Goal: Task Accomplishment & Management: Use online tool/utility

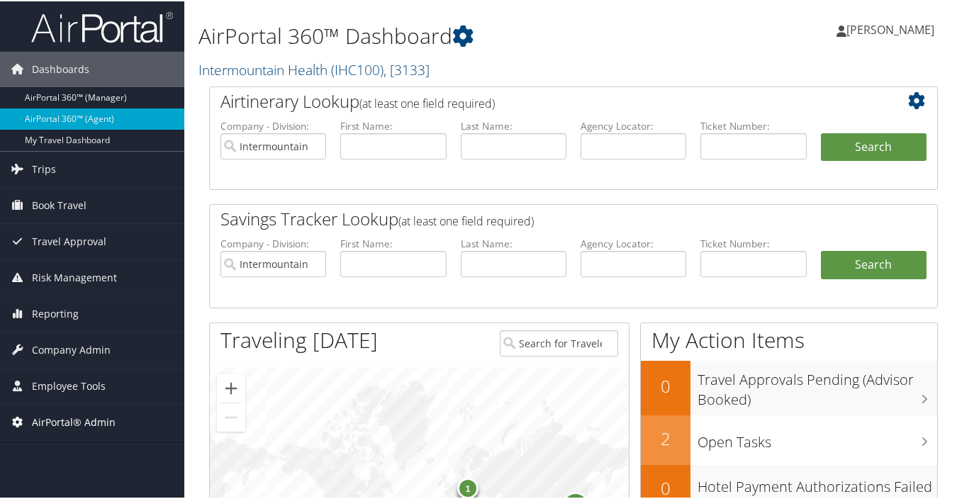
click at [69, 420] on span "AirPortal® Admin" at bounding box center [74, 421] width 84 height 35
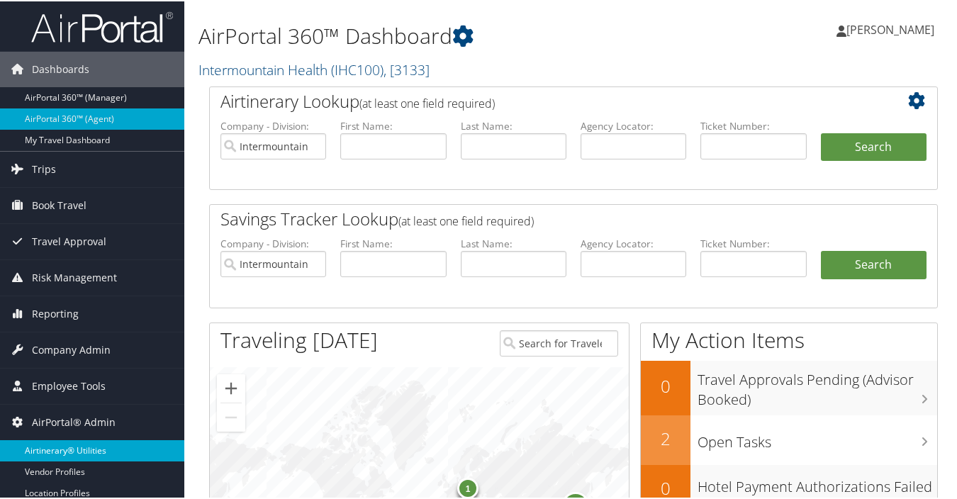
click at [67, 445] on link "Airtinerary® Utilities" at bounding box center [92, 449] width 184 height 21
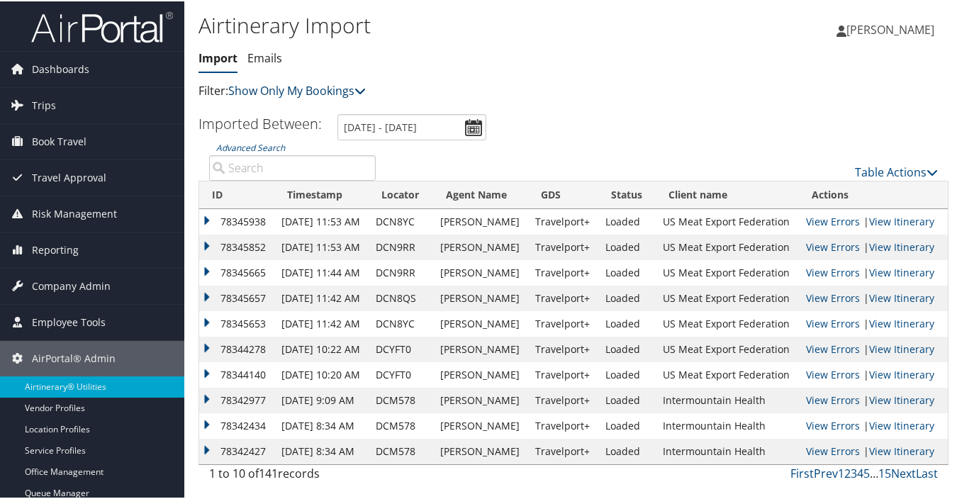
click at [326, 90] on link "Show Only My Bookings" at bounding box center [297, 90] width 138 height 16
click at [308, 111] on link "Show My TMC Bookings" at bounding box center [325, 111] width 187 height 24
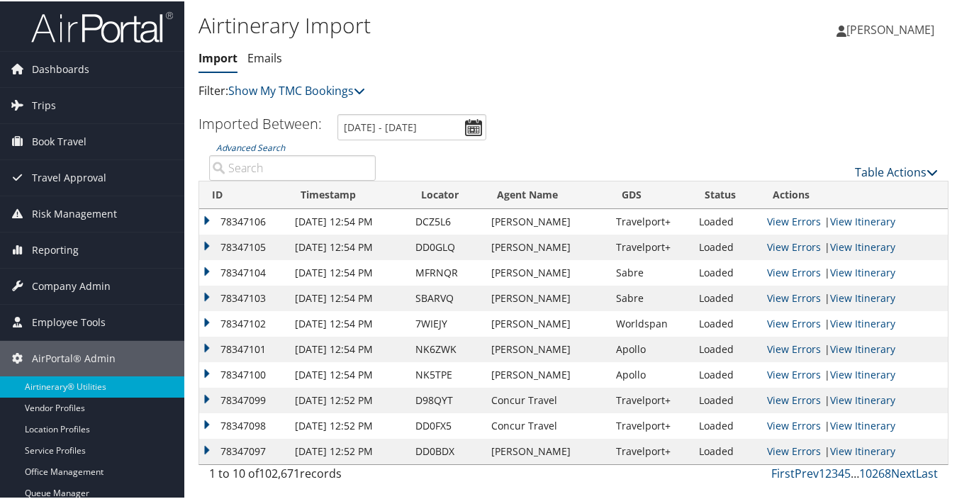
click at [896, 167] on link "Table Actions" at bounding box center [896, 171] width 83 height 16
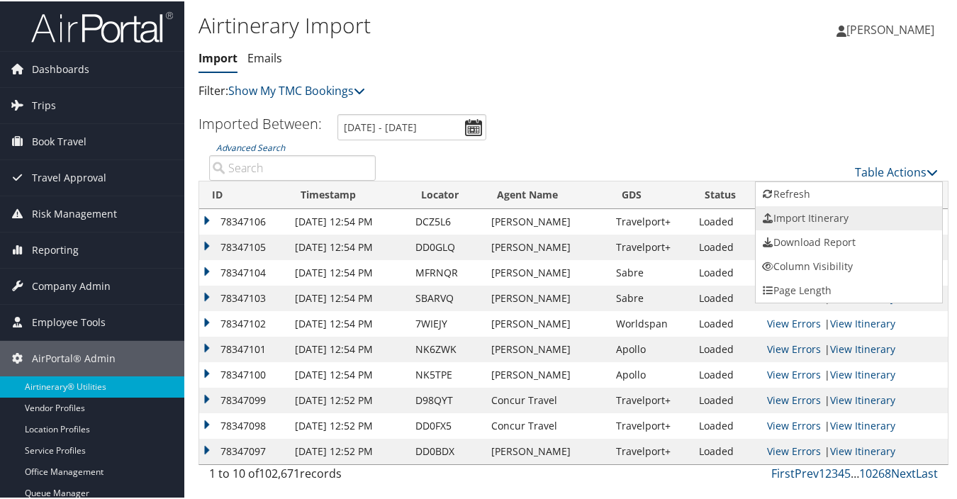
click at [786, 214] on link "Import Itinerary" at bounding box center [849, 217] width 187 height 24
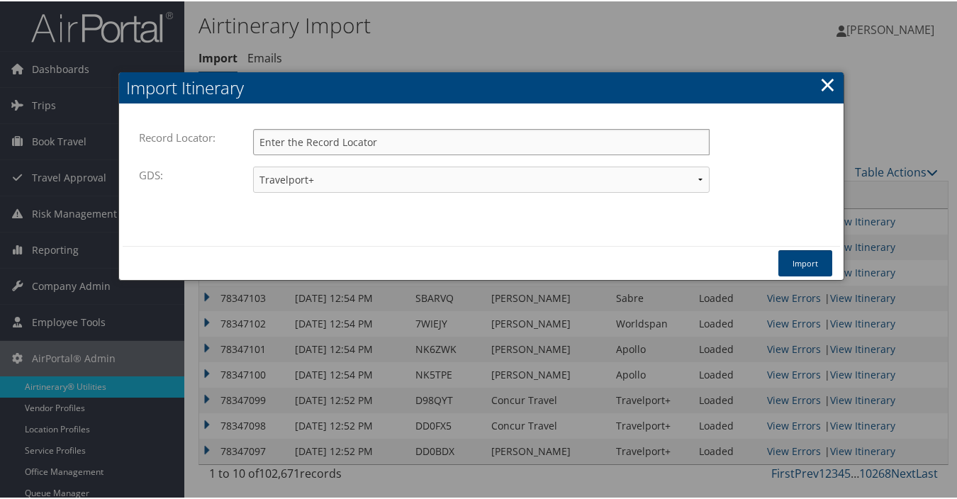
click at [330, 142] on input "Record Locator:" at bounding box center [481, 141] width 457 height 26
type input "dbfbzs"
click at [317, 182] on select "Travelport+ Worldspan Apollo Sabre Amadeus" at bounding box center [481, 178] width 457 height 26
click at [253, 165] on select "Travelport+ Worldspan Apollo Sabre Amadeus" at bounding box center [481, 178] width 457 height 26
click at [808, 262] on button "Import" at bounding box center [806, 262] width 54 height 26
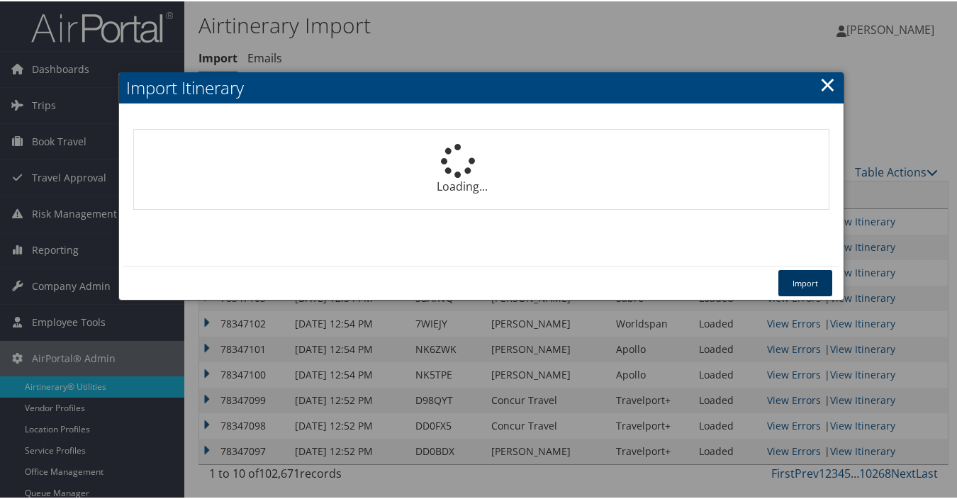
select select "1P"
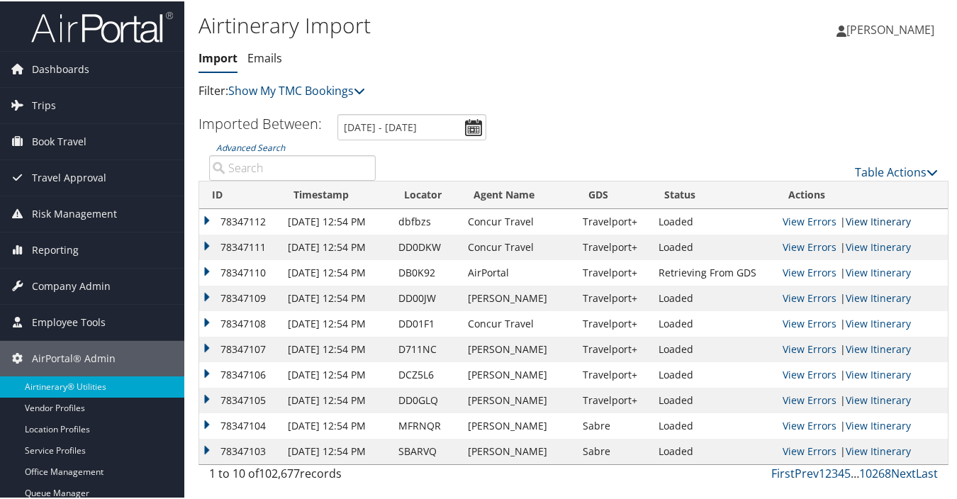
click at [850, 221] on link "View Itinerary" at bounding box center [878, 219] width 65 height 13
click at [868, 169] on link "Table Actions" at bounding box center [896, 171] width 83 height 16
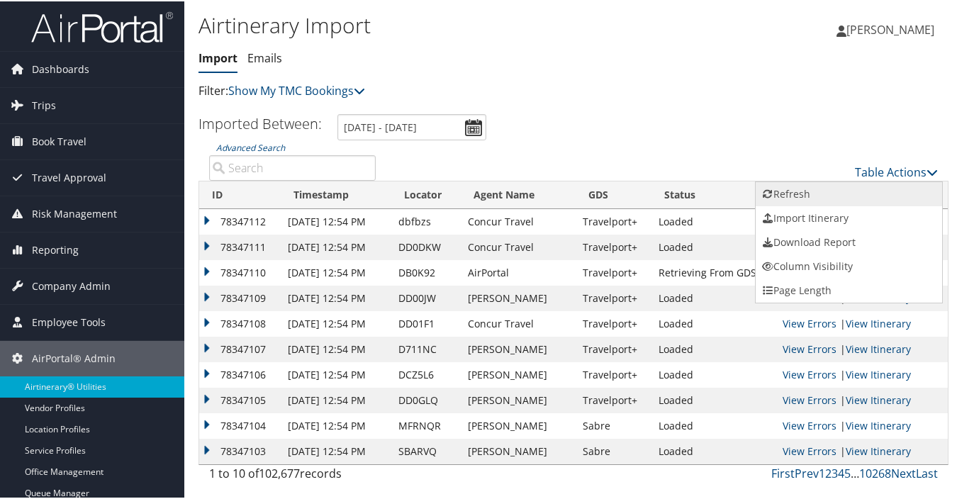
click at [803, 190] on link "Refresh" at bounding box center [849, 193] width 187 height 24
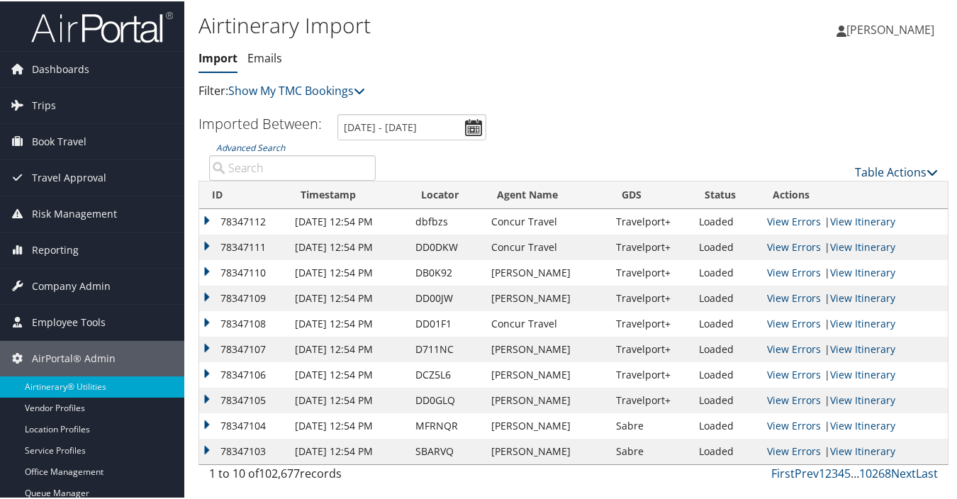
click at [880, 170] on link "Table Actions" at bounding box center [896, 171] width 83 height 16
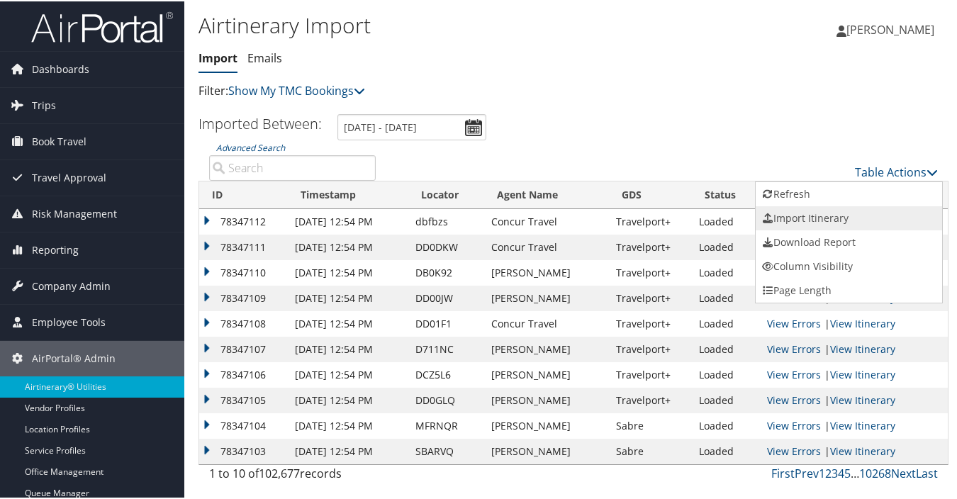
click at [802, 215] on link "Import Itinerary" at bounding box center [849, 217] width 187 height 24
select select "1P"
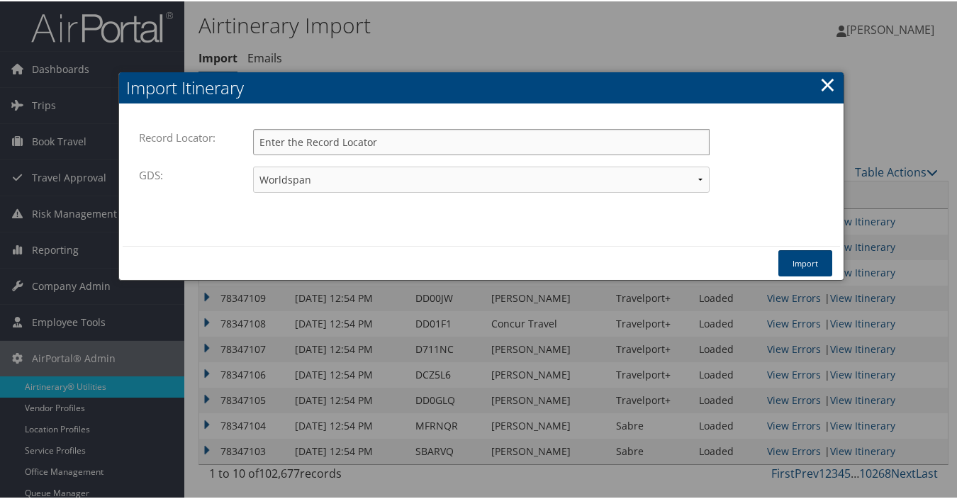
click at [395, 141] on input "Record Locator:" at bounding box center [481, 141] width 457 height 26
type input "dbfbzs"
drag, startPoint x: 360, startPoint y: 187, endPoint x: 330, endPoint y: 173, distance: 33.3
click at [360, 187] on select "Travelport+ Worldspan Apollo Sabre Amadeus" at bounding box center [481, 178] width 457 height 26
select select "1G"
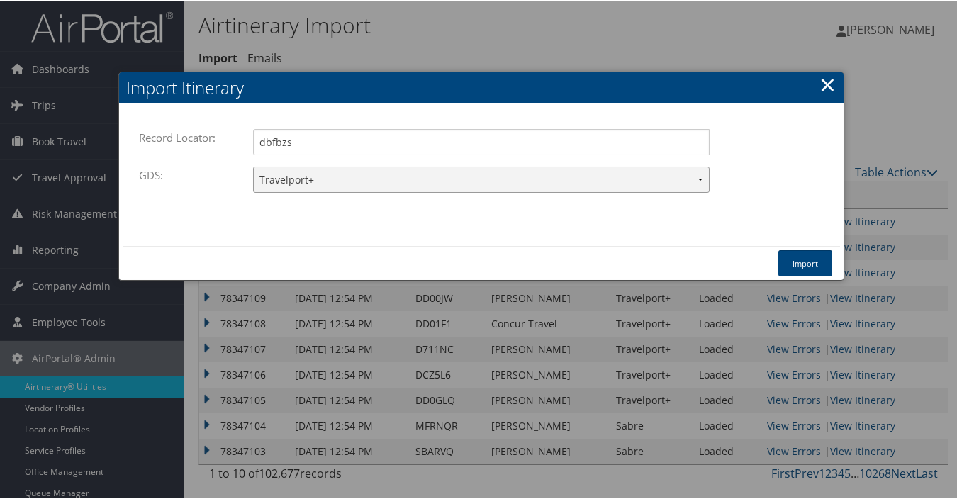
click at [253, 165] on select "Travelport+ Worldspan Apollo Sabre Amadeus" at bounding box center [481, 178] width 457 height 26
click at [792, 265] on button "Import" at bounding box center [806, 262] width 54 height 26
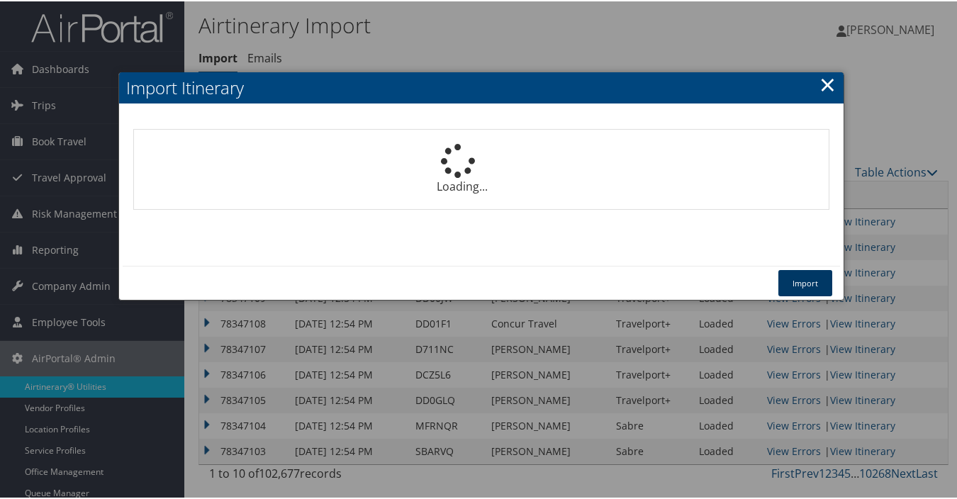
select select "1P"
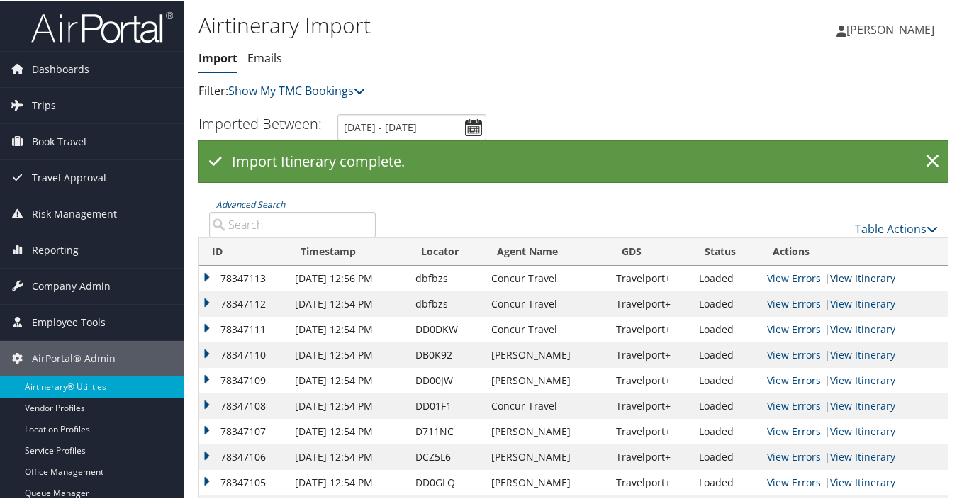
click at [848, 276] on link "View Itinerary" at bounding box center [862, 276] width 65 height 13
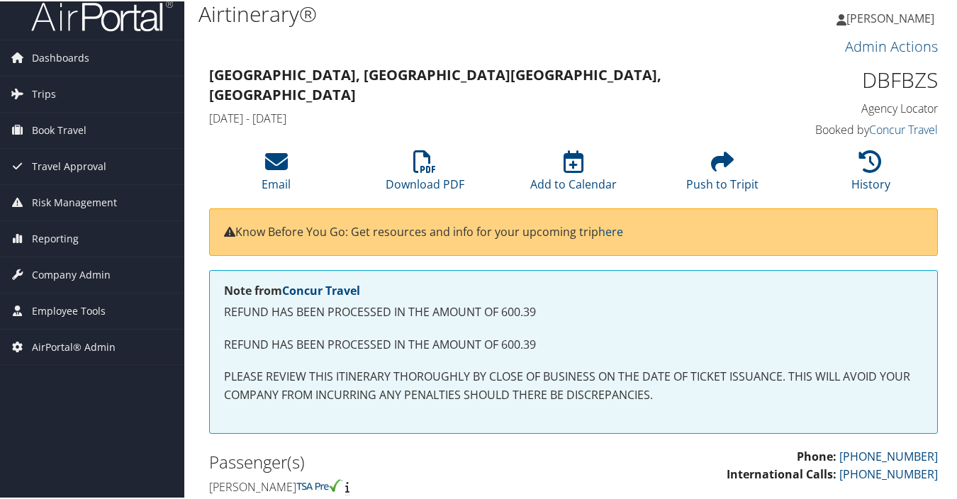
scroll to position [3, 0]
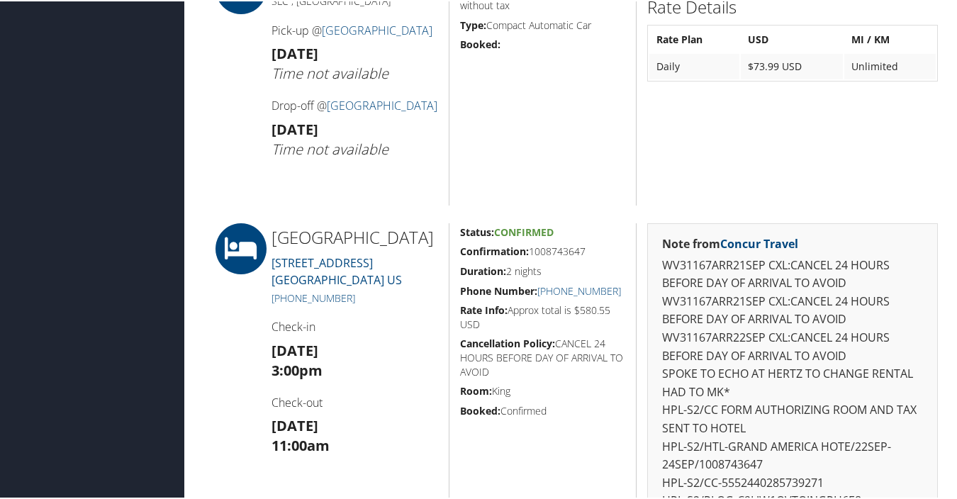
scroll to position [638, 0]
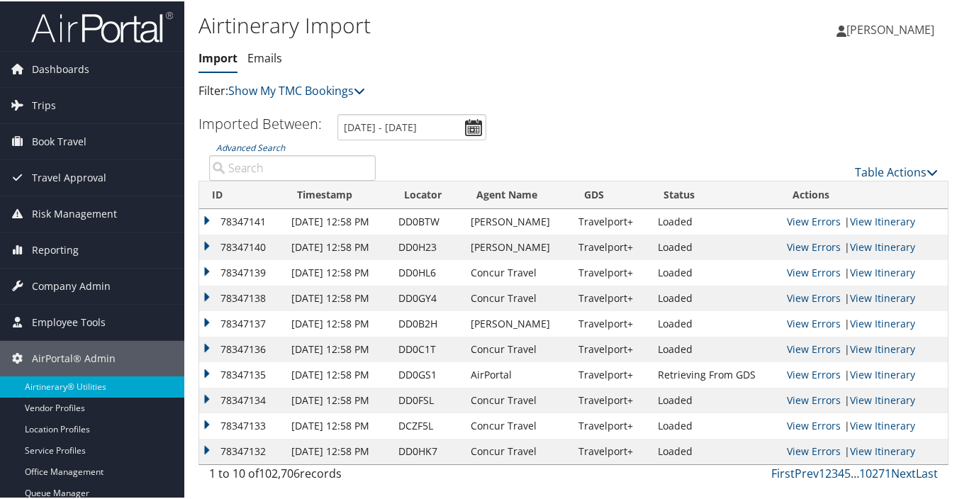
click at [424, 12] on h1 "Airtinerary Import" at bounding box center [449, 24] width 500 height 30
click at [866, 172] on link "Table Actions" at bounding box center [896, 171] width 83 height 16
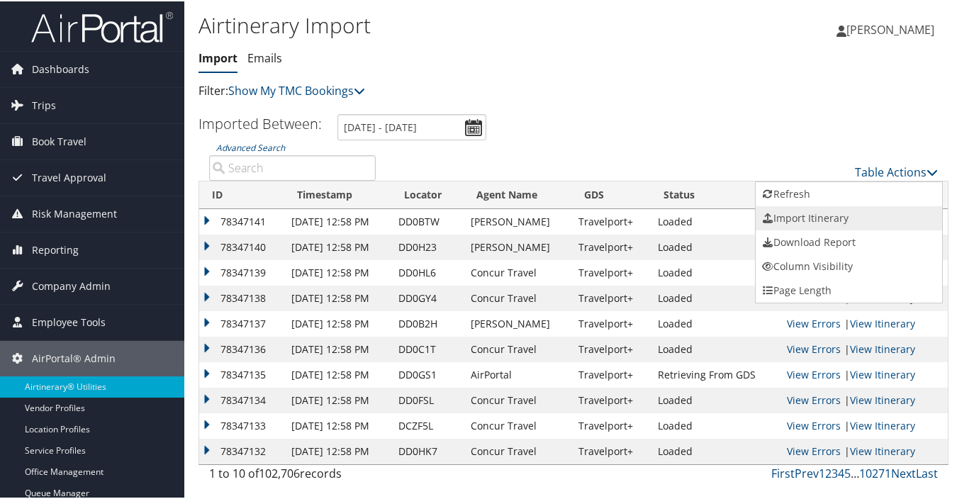
click at [794, 216] on link "Import Itinerary" at bounding box center [849, 217] width 187 height 24
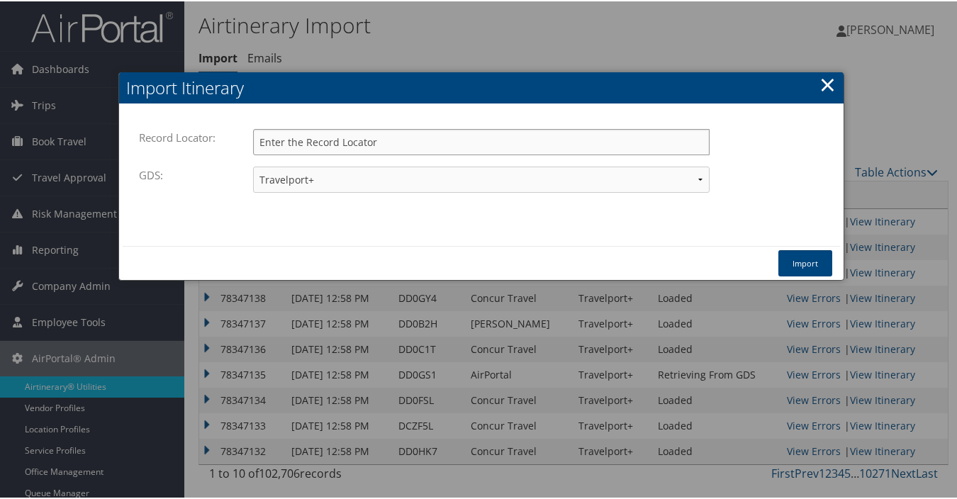
click at [337, 140] on input "Record Locator:" at bounding box center [481, 141] width 457 height 26
type input "dbfbzs"
click at [312, 182] on select "Travelport+ Worldspan Apollo Sabre Amadeus" at bounding box center [481, 178] width 457 height 26
click at [812, 261] on button "Import" at bounding box center [806, 262] width 54 height 26
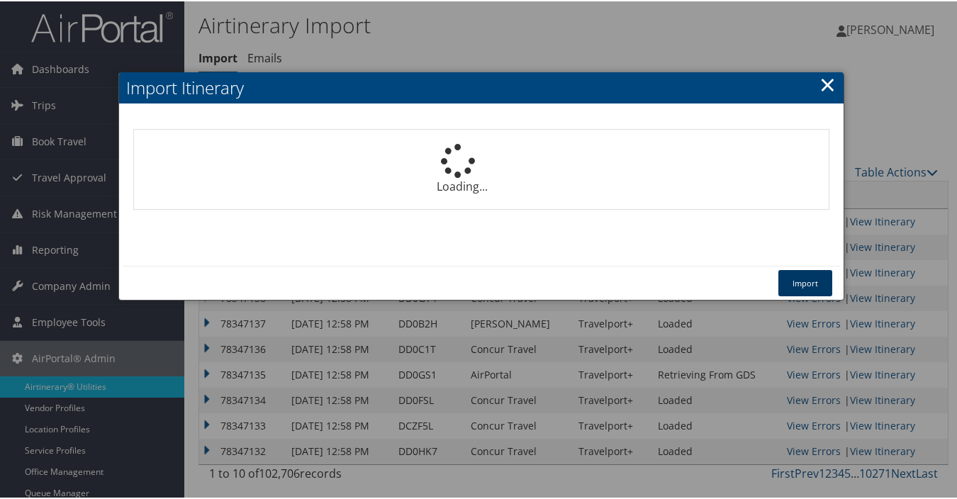
select select "1P"
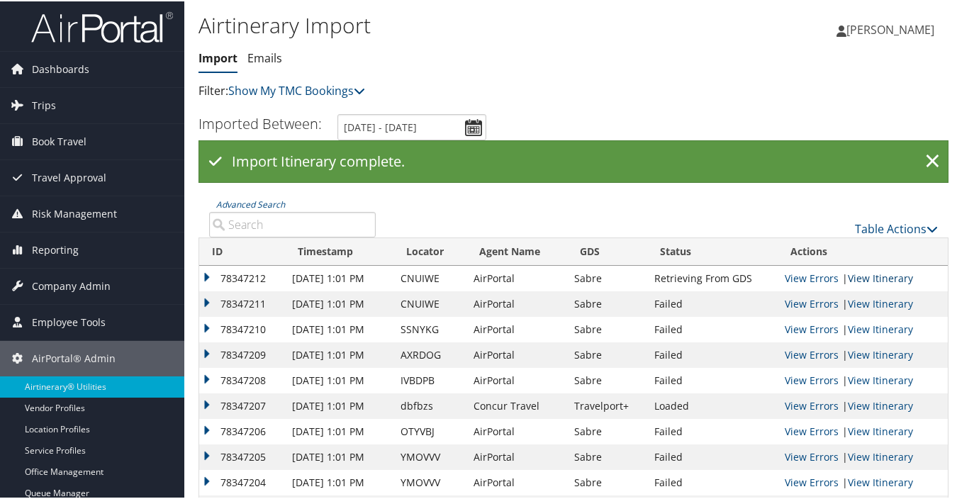
click at [868, 277] on link "View Itinerary" at bounding box center [880, 276] width 65 height 13
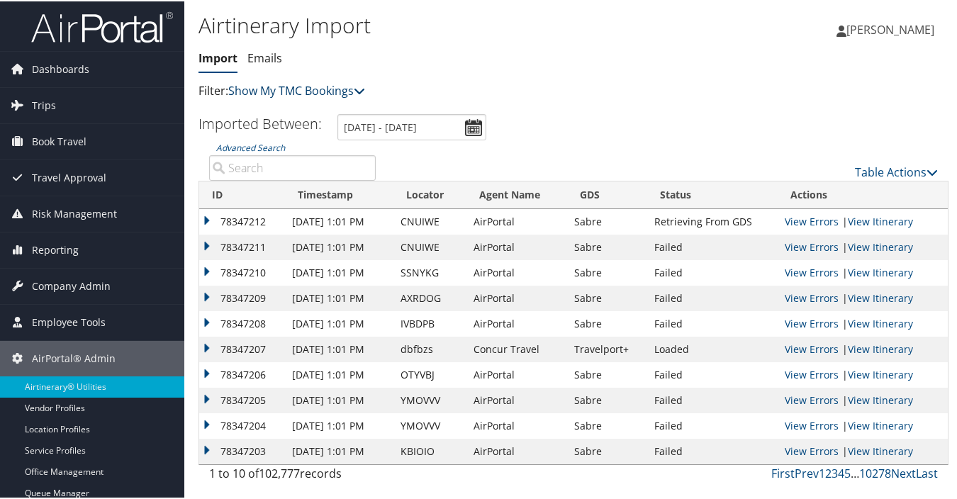
click at [306, 87] on link "Show My TMC Bookings" at bounding box center [296, 90] width 137 height 16
click at [305, 114] on link "Show Only My Bookings" at bounding box center [325, 111] width 187 height 24
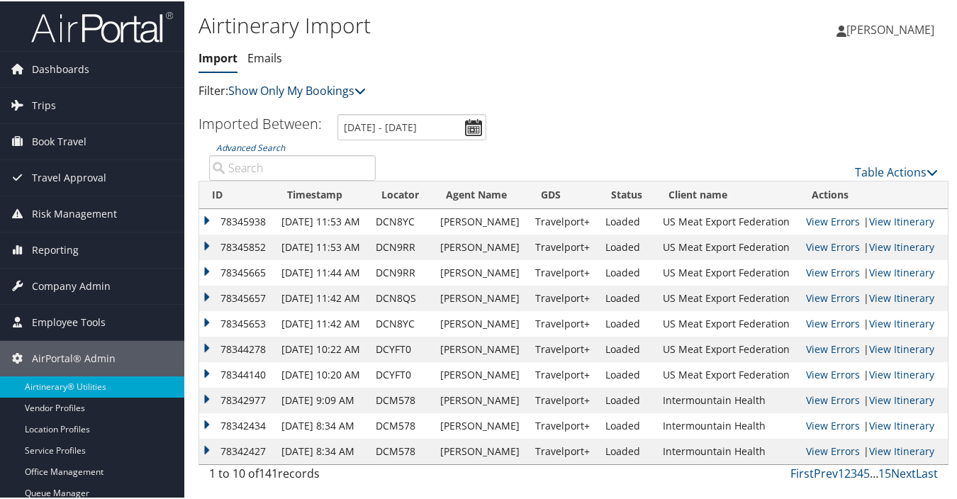
click at [269, 91] on link "Show Only My Bookings" at bounding box center [297, 90] width 138 height 16
click at [281, 111] on link "Show My TMC Bookings" at bounding box center [325, 111] width 187 height 24
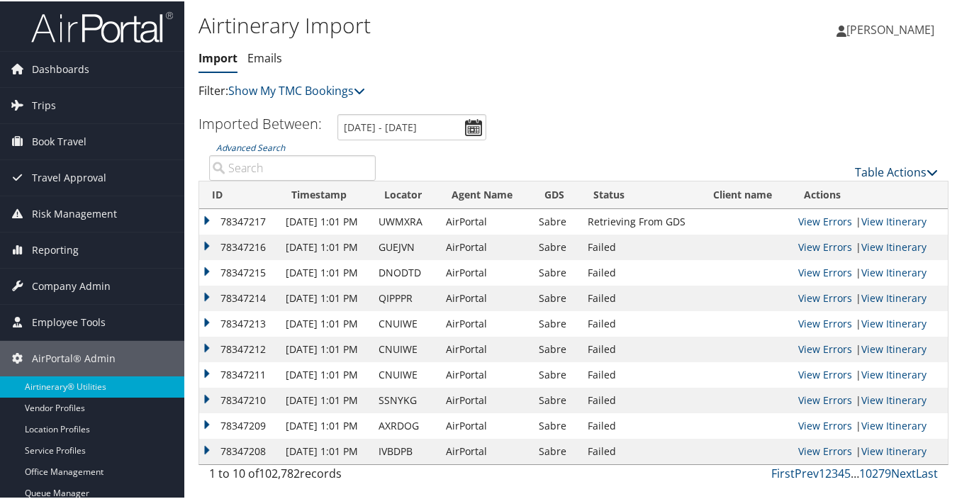
click at [899, 172] on link "Table Actions" at bounding box center [896, 171] width 83 height 16
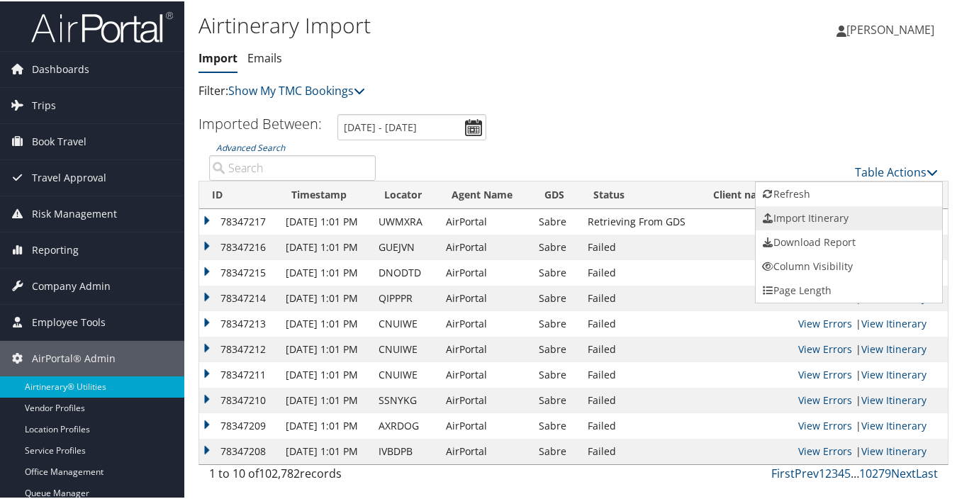
click at [793, 216] on link "Import Itinerary" at bounding box center [849, 217] width 187 height 24
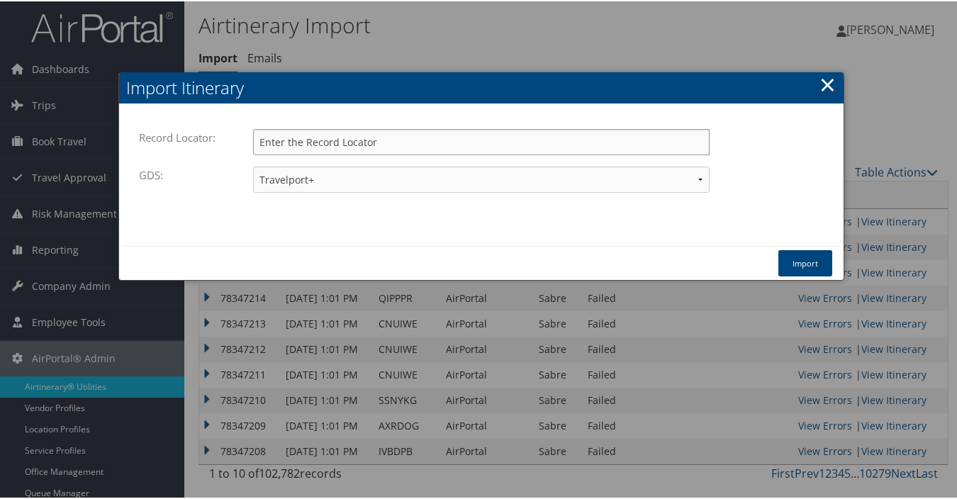
click at [345, 141] on input "Record Locator:" at bounding box center [481, 141] width 457 height 26
type input "dbfbzs"
click at [334, 175] on select "Travelport+ Worldspan Apollo Sabre Amadeus" at bounding box center [481, 178] width 457 height 26
click at [253, 165] on select "Travelport+ Worldspan Apollo Sabre Amadeus" at bounding box center [481, 178] width 457 height 26
click at [808, 260] on button "Import" at bounding box center [806, 262] width 54 height 26
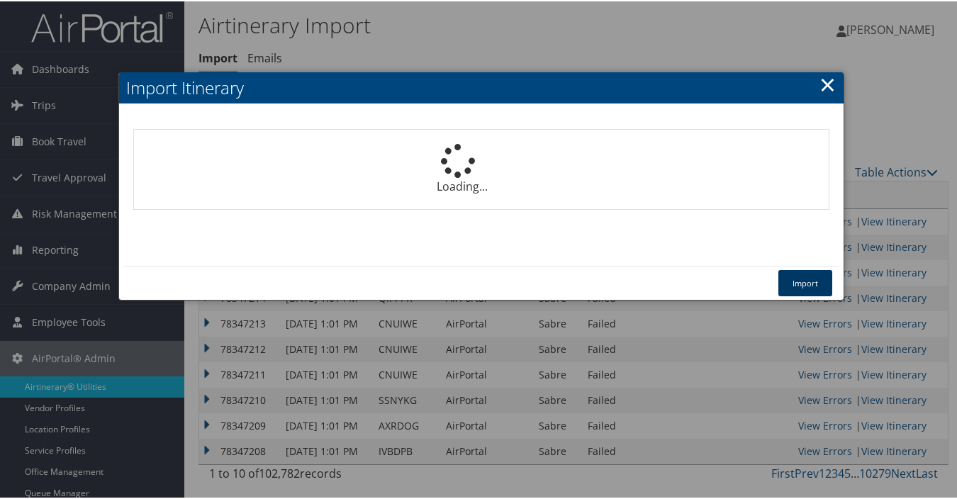
select select "1P"
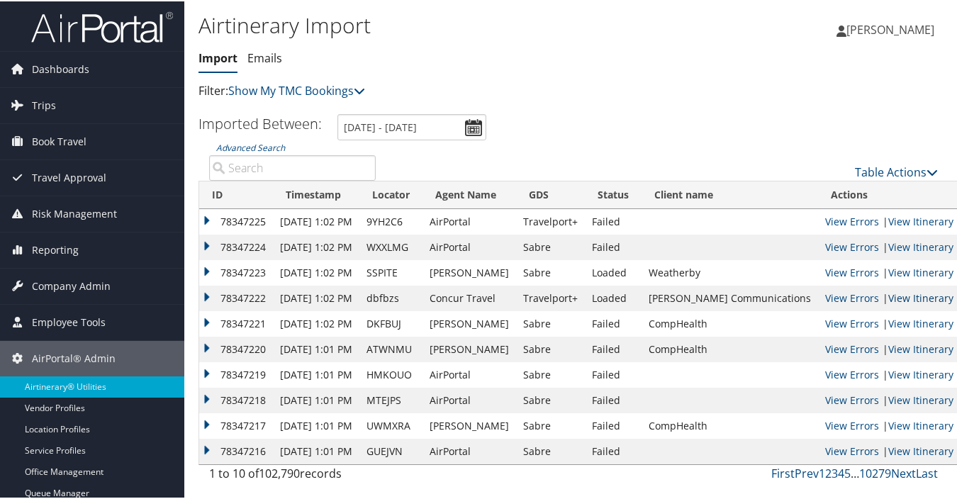
click at [904, 298] on link "View Itinerary" at bounding box center [921, 296] width 65 height 13
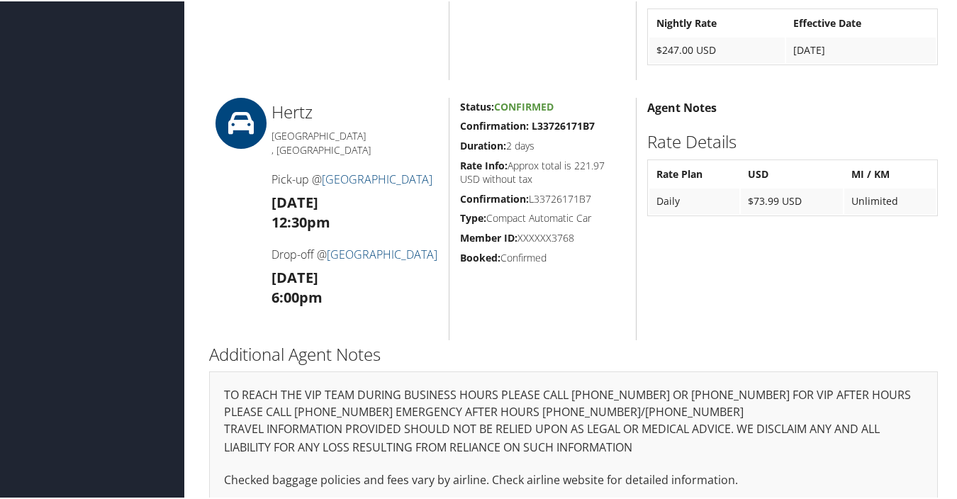
scroll to position [1185, 0]
